Goal: Task Accomplishment & Management: Use online tool/utility

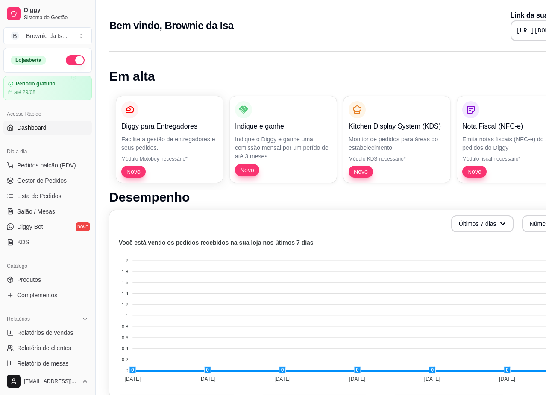
click at [516, 31] on pre "[URL][DOMAIN_NAME]" at bounding box center [548, 30] width 64 height 9
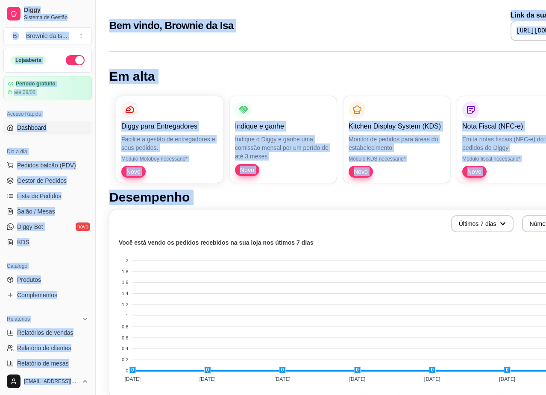
copy div "Lorem Ipsumdo si Ametco A Elitsed do Ei ... Temp incidi Utlabor etdolore mag 29…"
click at [319, 55] on div "Em alta Diggy para Entregadores Facilite a gestão de entregadores e seus pedido…" at bounding box center [357, 391] width 522 height 690
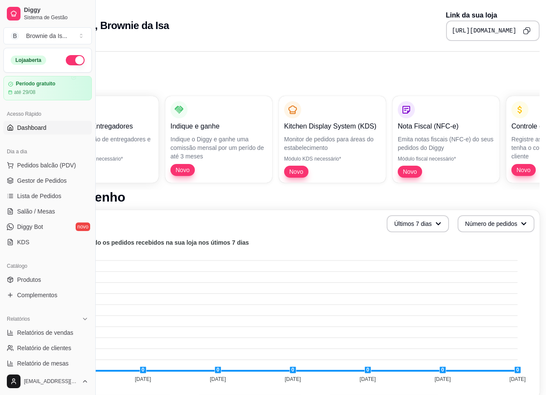
scroll to position [0, 70]
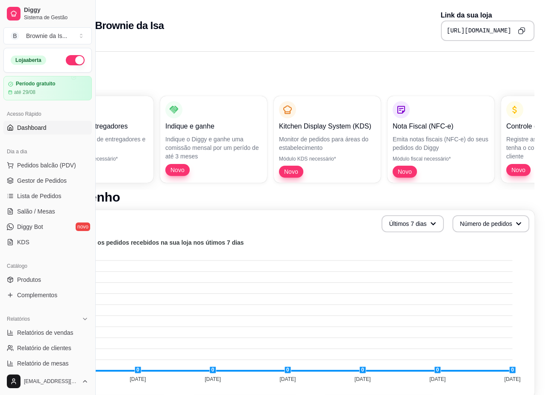
click at [520, 29] on icon "Copy to clipboard" at bounding box center [520, 30] width 7 height 7
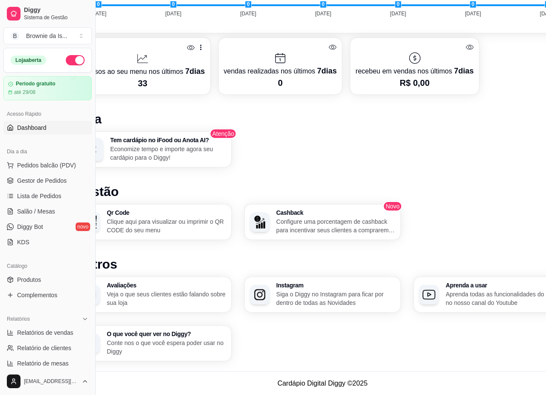
scroll to position [365, 0]
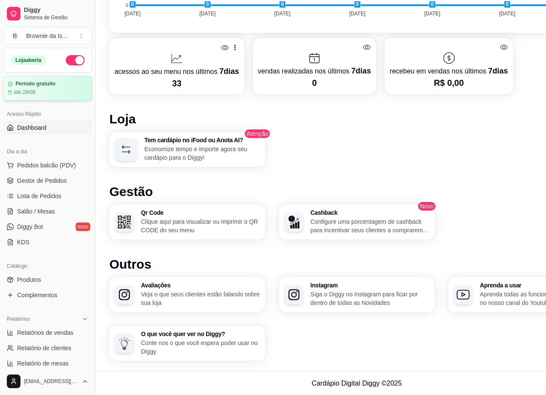
click at [40, 92] on div "até 29/08" at bounding box center [48, 92] width 80 height 7
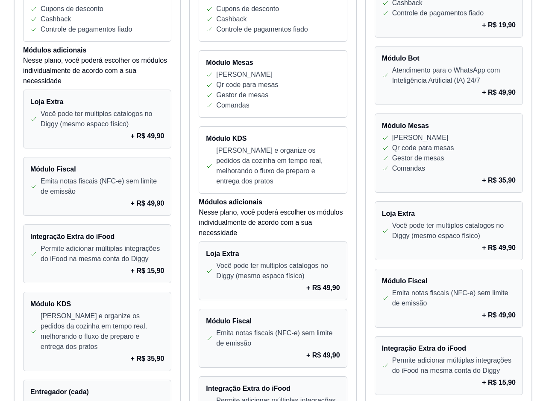
scroll to position [470, 0]
